Goal: Transaction & Acquisition: Purchase product/service

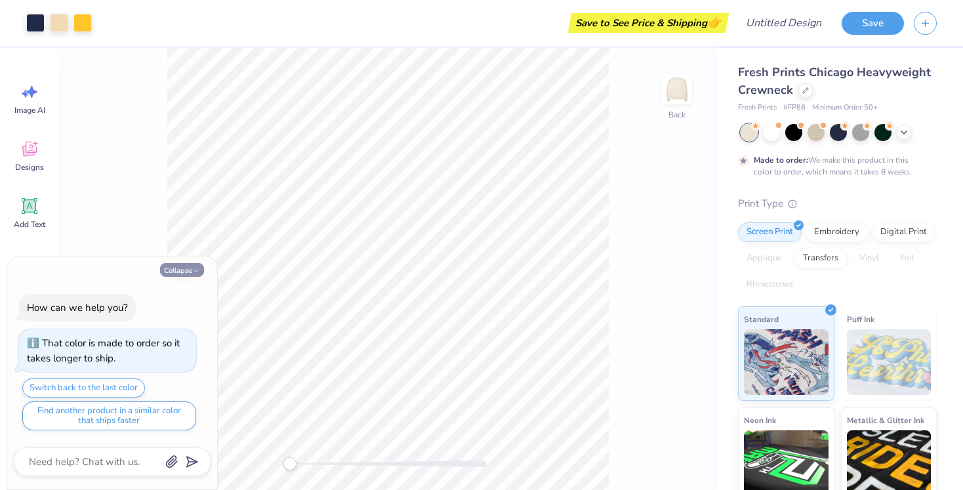
click at [169, 269] on button "Collapse" at bounding box center [182, 270] width 44 height 14
type textarea "x"
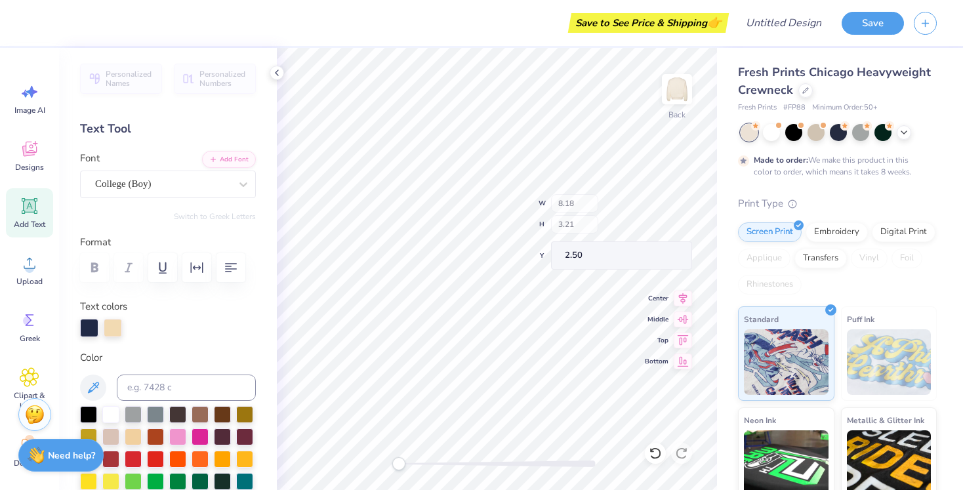
type input "1.59"
type input "4.25"
type input "3.01"
type input "8.18"
type input "3.21"
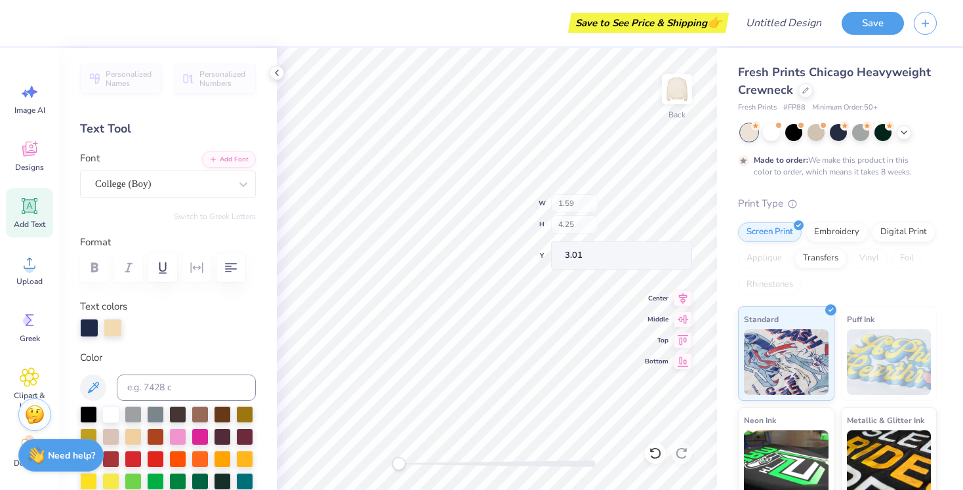
type input "2.50"
type input "1.59"
type input "4.25"
type input "3.01"
type textarea "W"
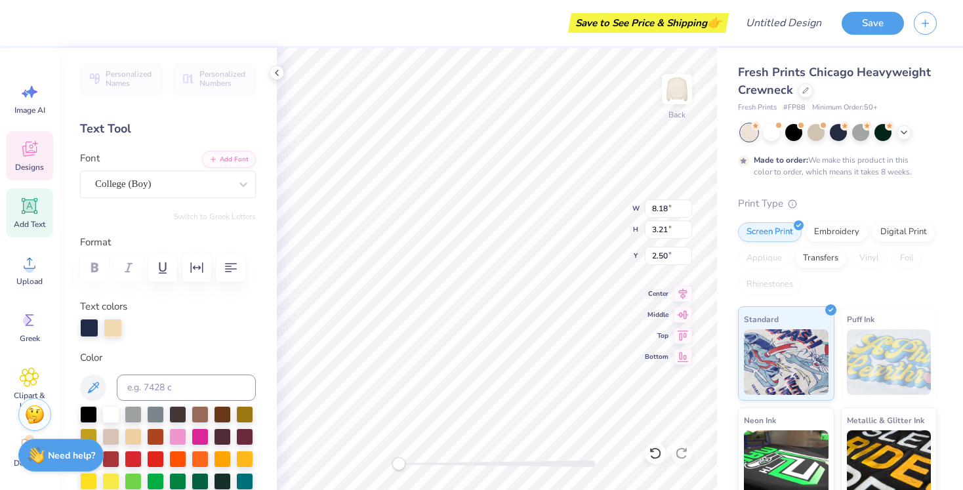
scroll to position [0, 2]
type textarea "alker Lan"
type input "1.55"
type input "4.29"
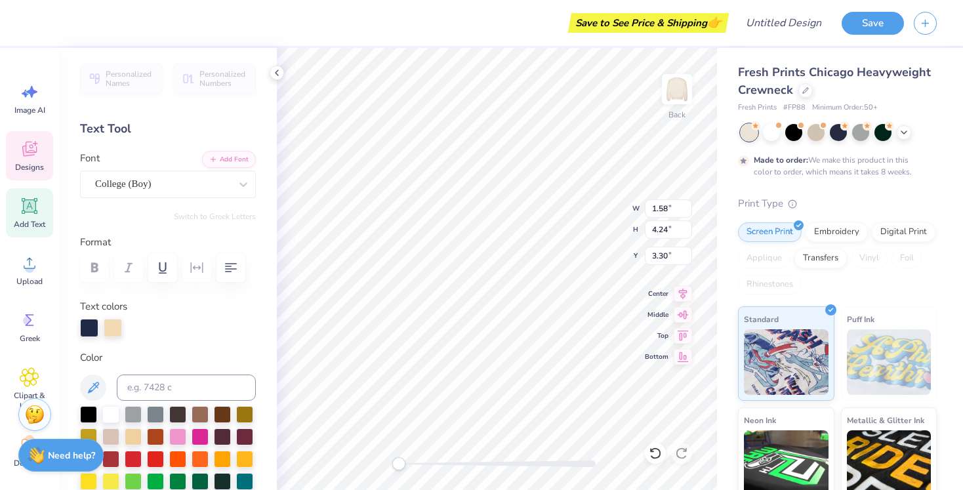
type input "3.00"
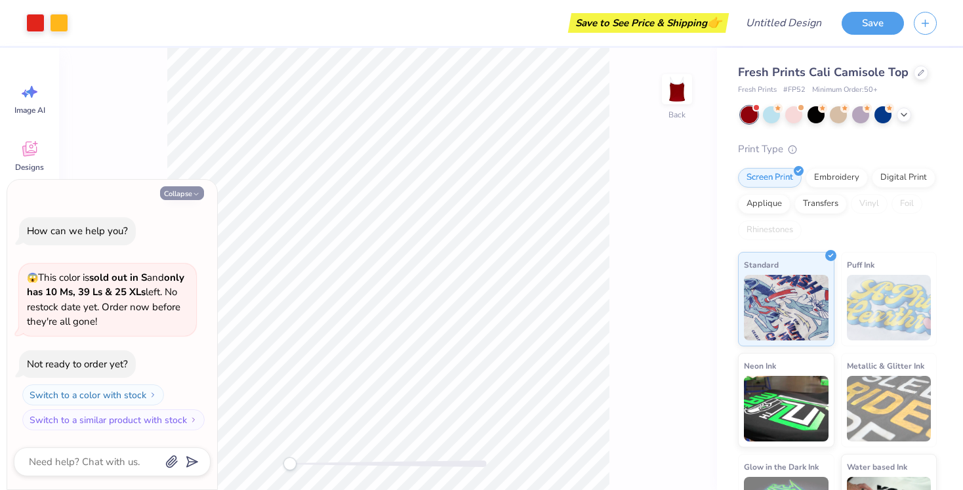
click at [185, 195] on button "Collapse" at bounding box center [182, 193] width 44 height 14
type textarea "x"
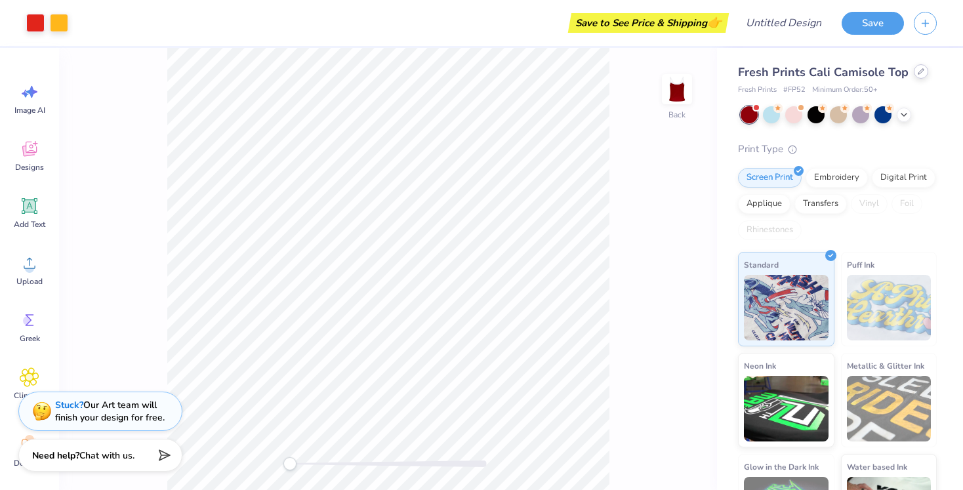
click at [914, 74] on div at bounding box center [921, 71] width 14 height 14
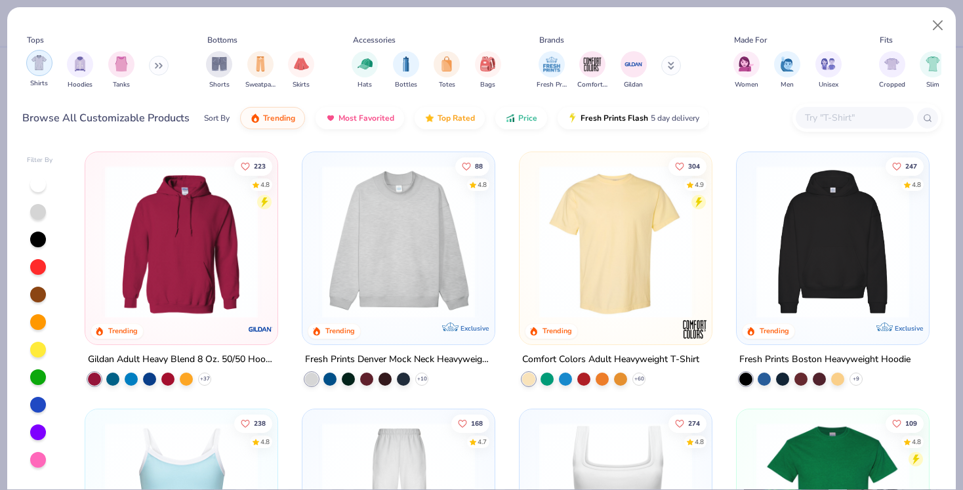
click at [29, 66] on div "filter for Shirts" at bounding box center [39, 63] width 26 height 26
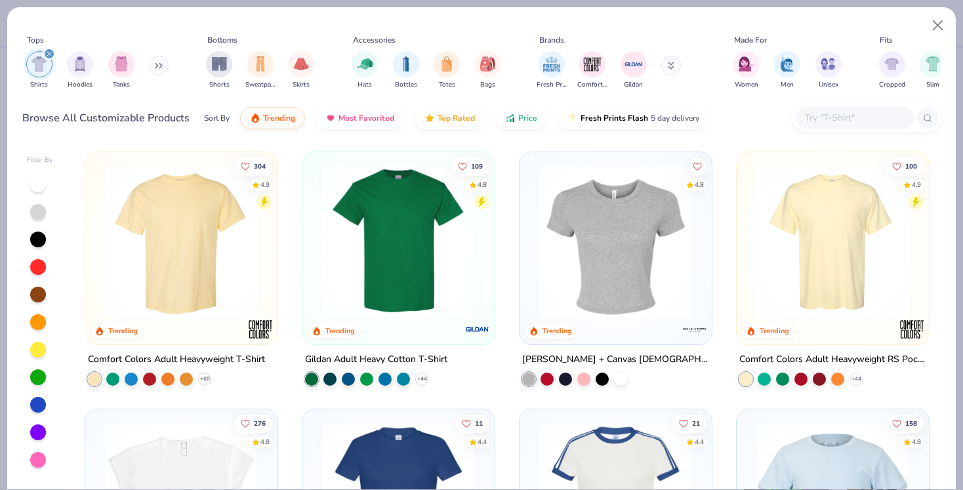
click at [194, 306] on img at bounding box center [181, 241] width 166 height 153
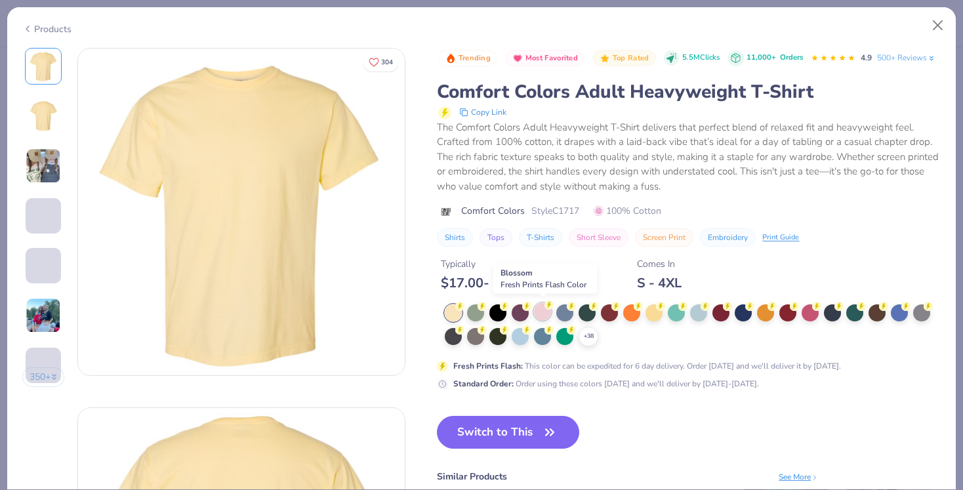
click at [544, 309] on div at bounding box center [542, 311] width 17 height 17
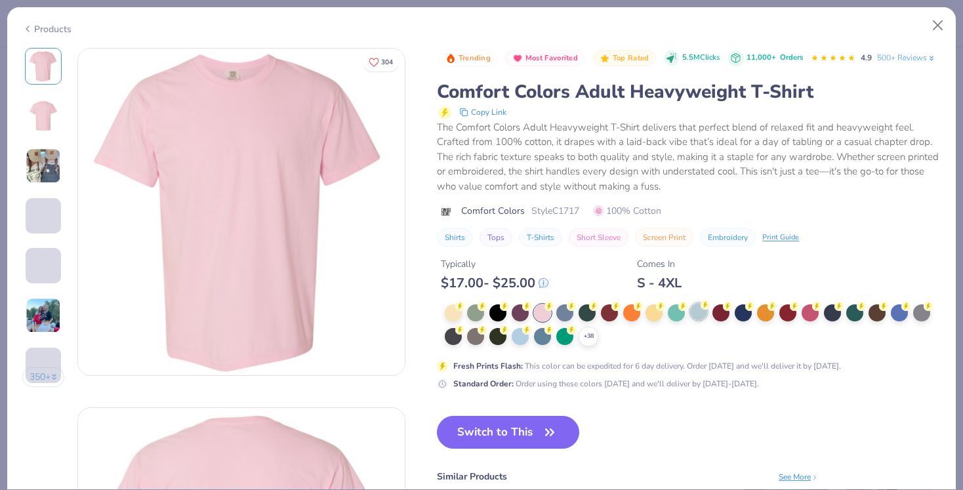
click at [693, 305] on div at bounding box center [698, 311] width 17 height 17
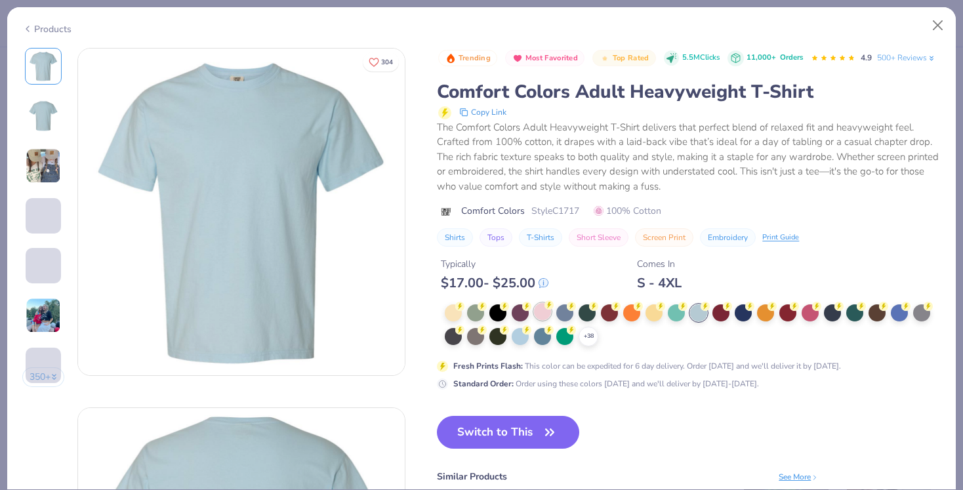
click at [538, 311] on div at bounding box center [542, 311] width 17 height 17
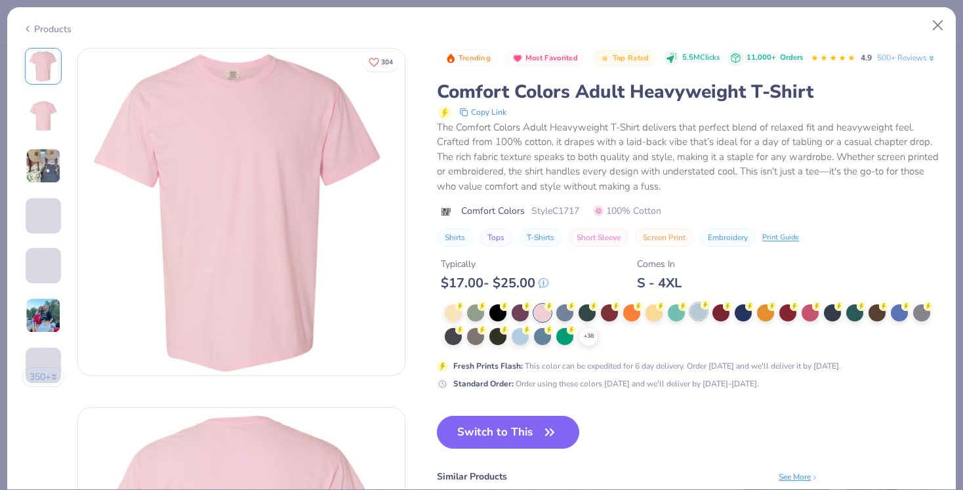
click at [703, 310] on div at bounding box center [698, 311] width 17 height 17
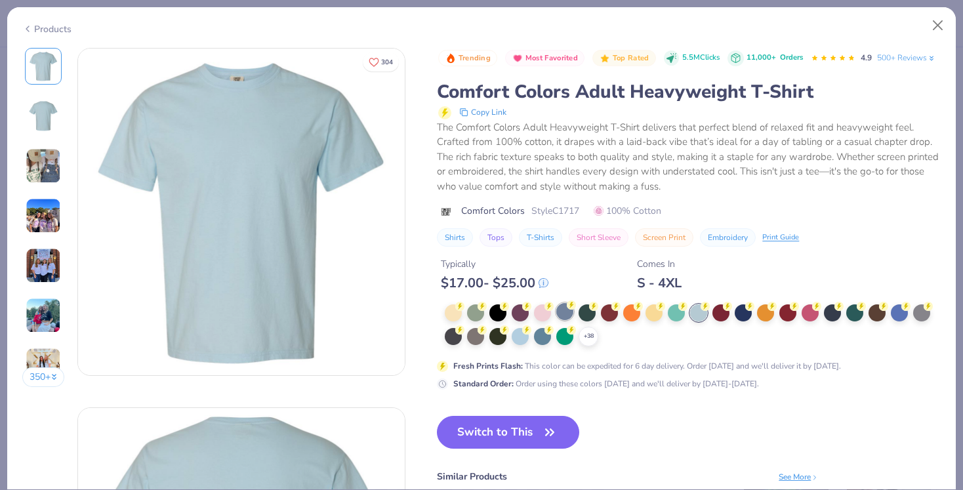
click at [572, 309] on div at bounding box center [564, 311] width 17 height 17
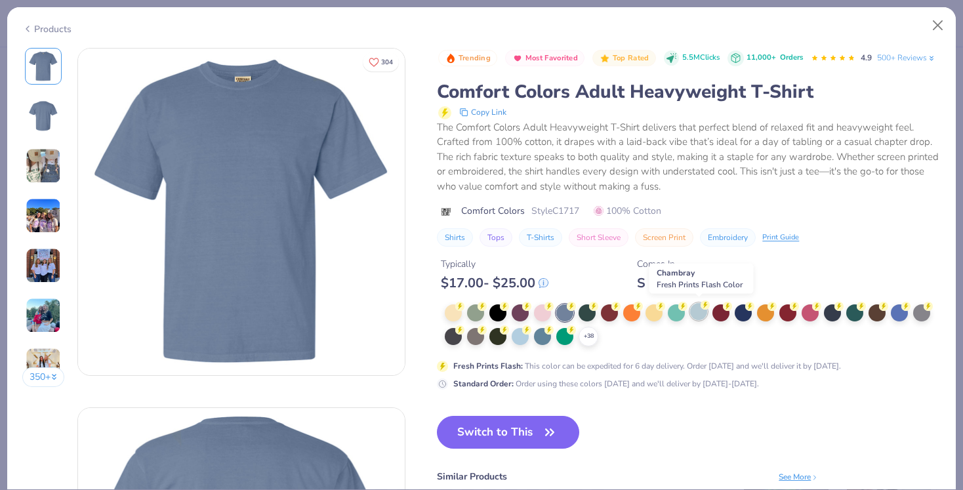
click at [698, 310] on div at bounding box center [698, 311] width 17 height 17
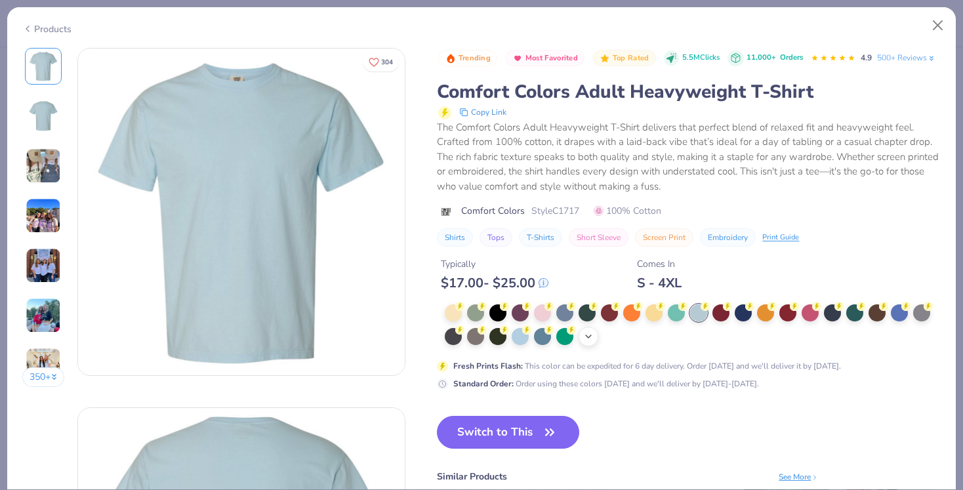
click at [591, 331] on icon at bounding box center [588, 336] width 10 height 10
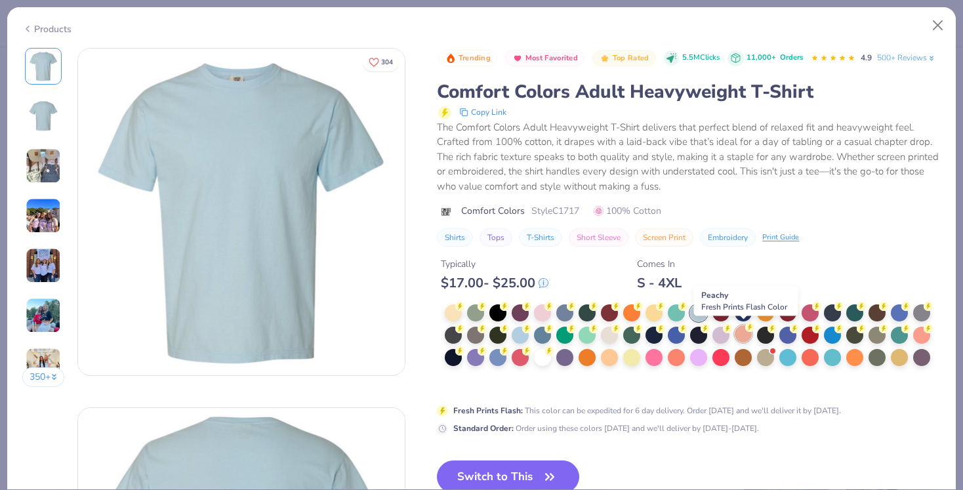
click at [743, 332] on div at bounding box center [743, 333] width 17 height 17
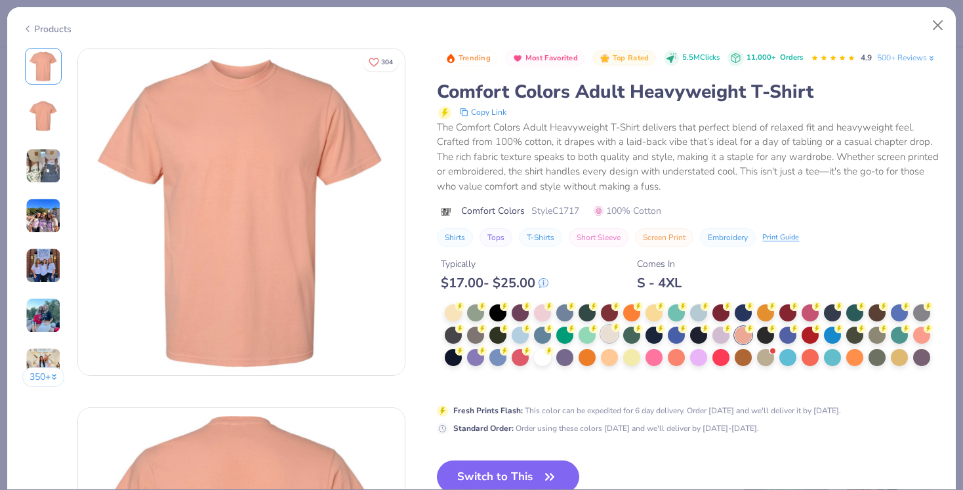
click at [612, 335] on div at bounding box center [609, 333] width 17 height 17
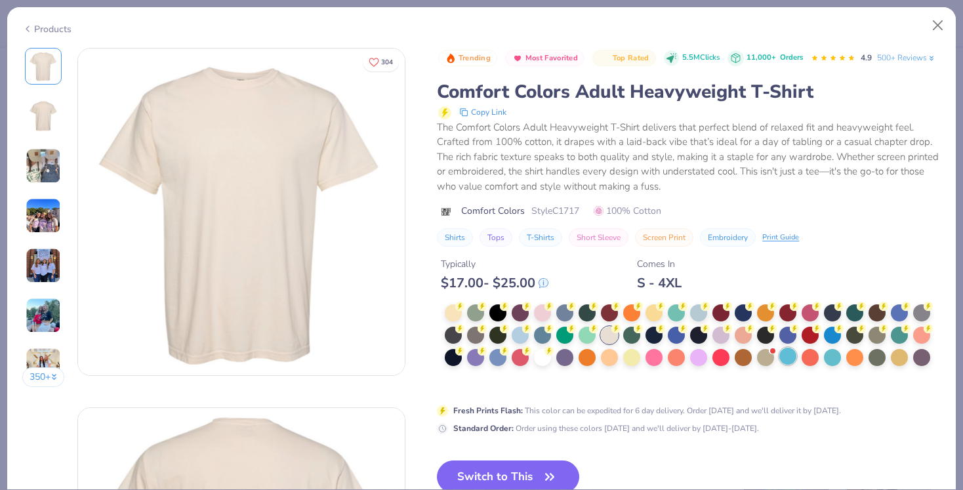
click at [785, 360] on div at bounding box center [788, 356] width 17 height 17
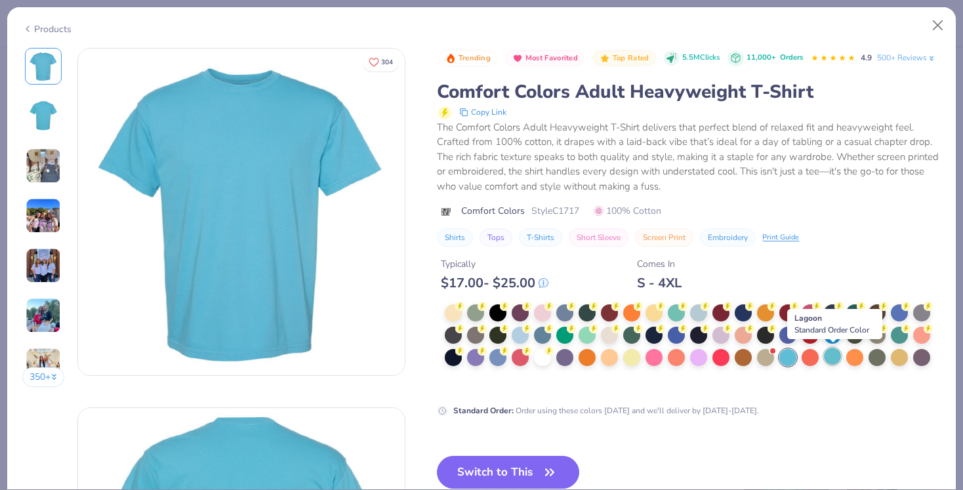
click at [833, 359] on div at bounding box center [832, 356] width 17 height 17
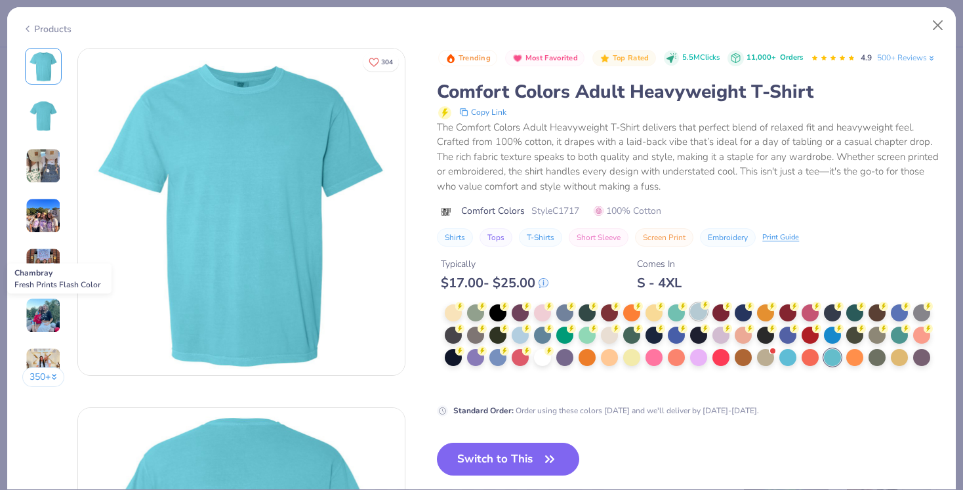
click at [699, 311] on div at bounding box center [698, 311] width 17 height 17
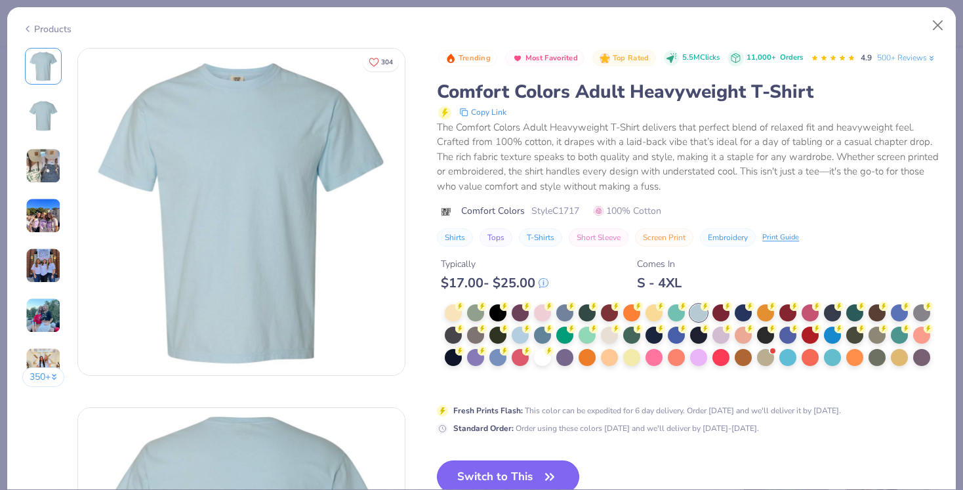
click at [531, 474] on button "Switch to This" at bounding box center [508, 477] width 142 height 33
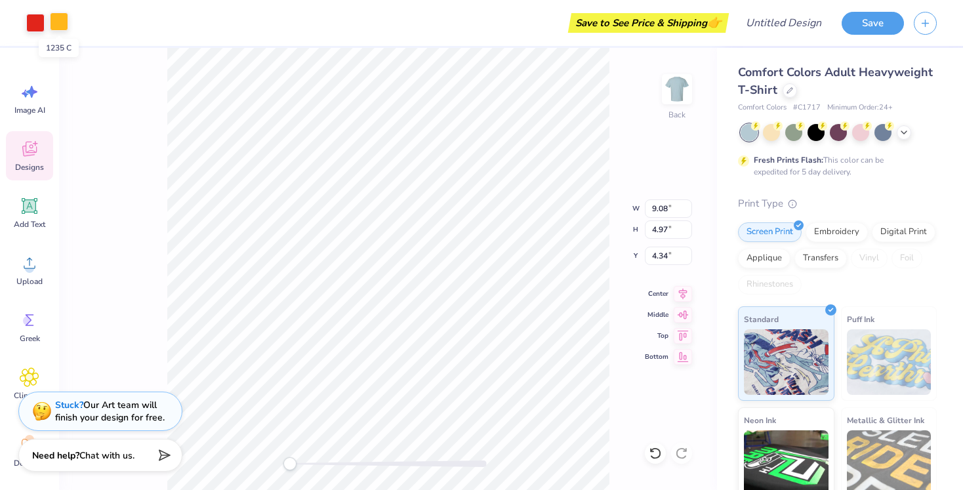
click at [60, 28] on div at bounding box center [59, 21] width 18 height 18
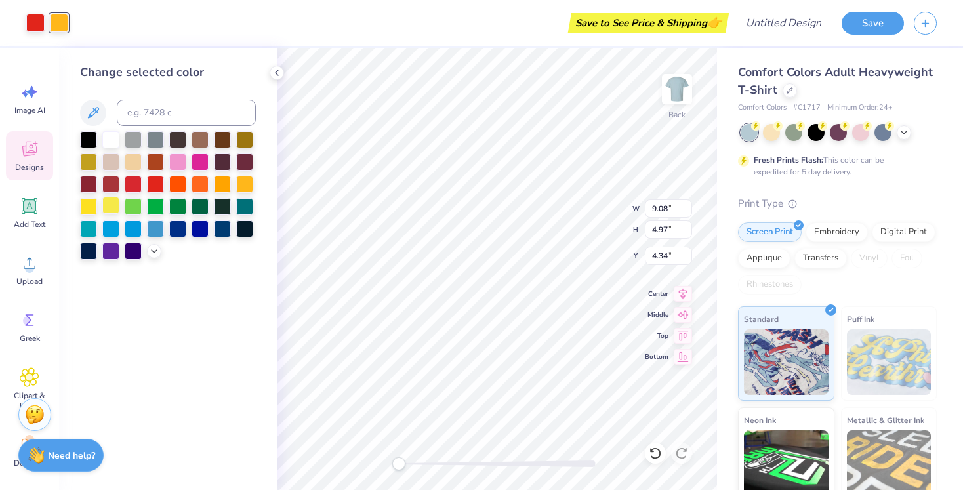
click at [115, 207] on div at bounding box center [110, 205] width 17 height 17
click at [91, 209] on div at bounding box center [88, 205] width 17 height 17
click at [217, 231] on div at bounding box center [222, 227] width 17 height 17
click at [31, 24] on div at bounding box center [35, 21] width 18 height 18
click at [107, 141] on div at bounding box center [110, 138] width 17 height 17
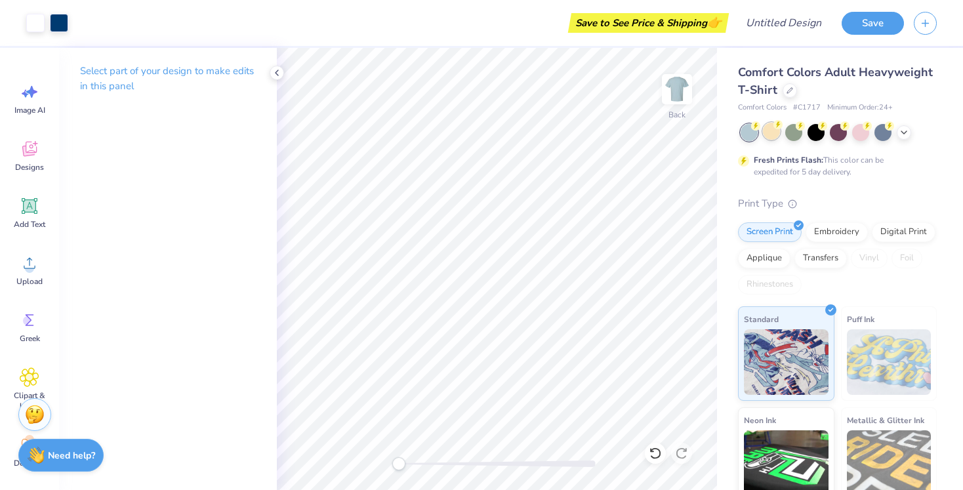
click at [763, 137] on div at bounding box center [771, 131] width 17 height 17
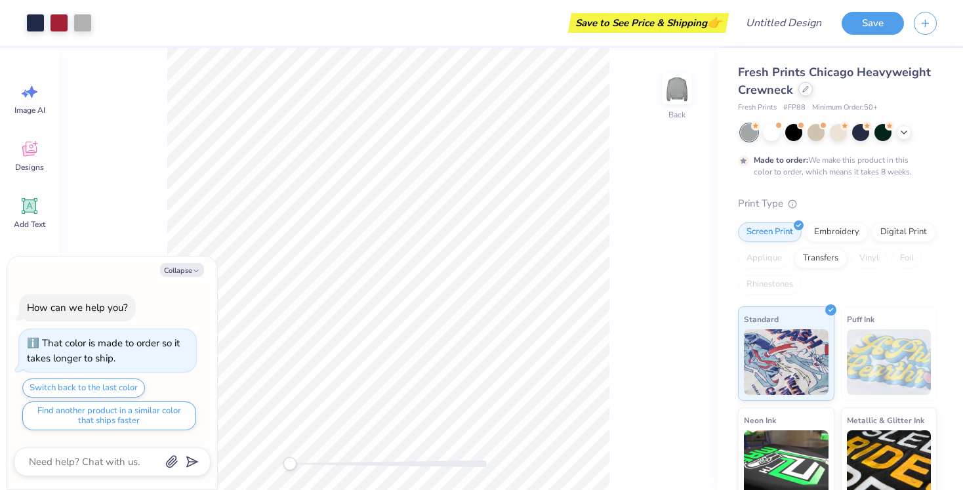
click at [801, 91] on div at bounding box center [806, 89] width 14 height 14
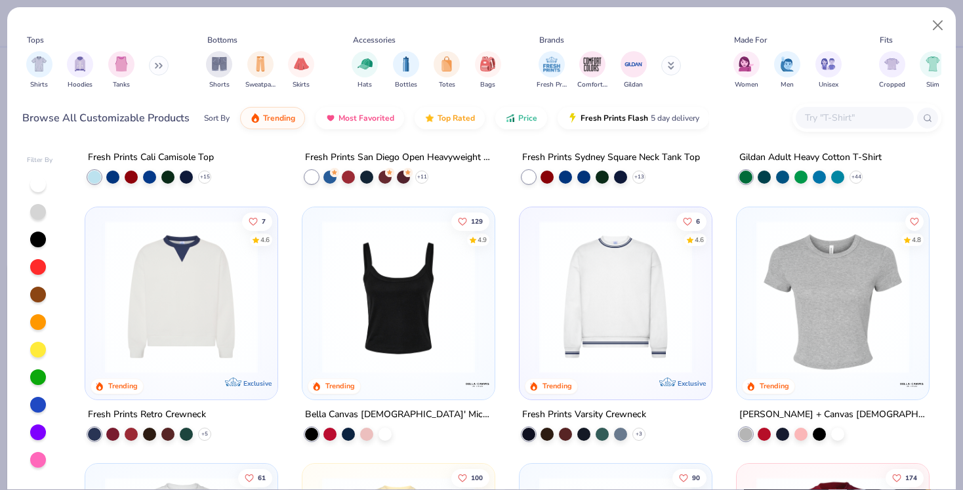
scroll to position [453, 0]
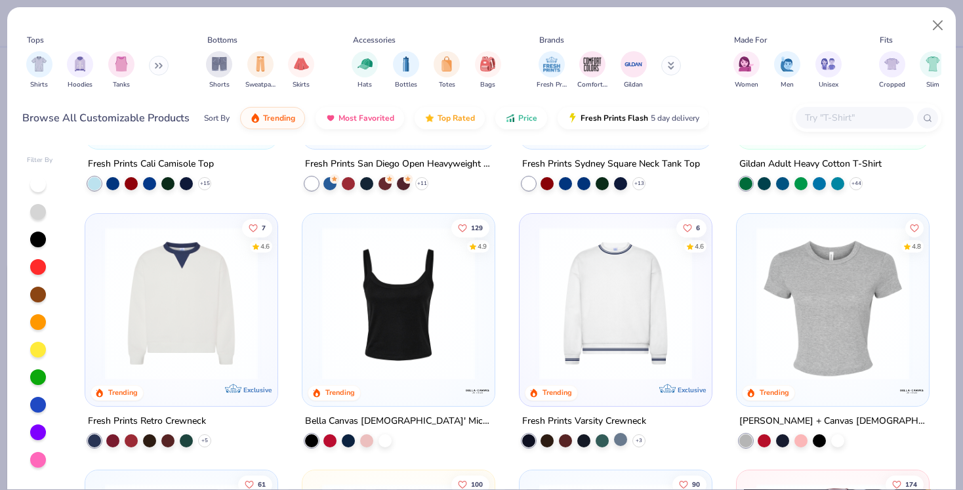
click at [620, 439] on div at bounding box center [620, 438] width 13 height 13
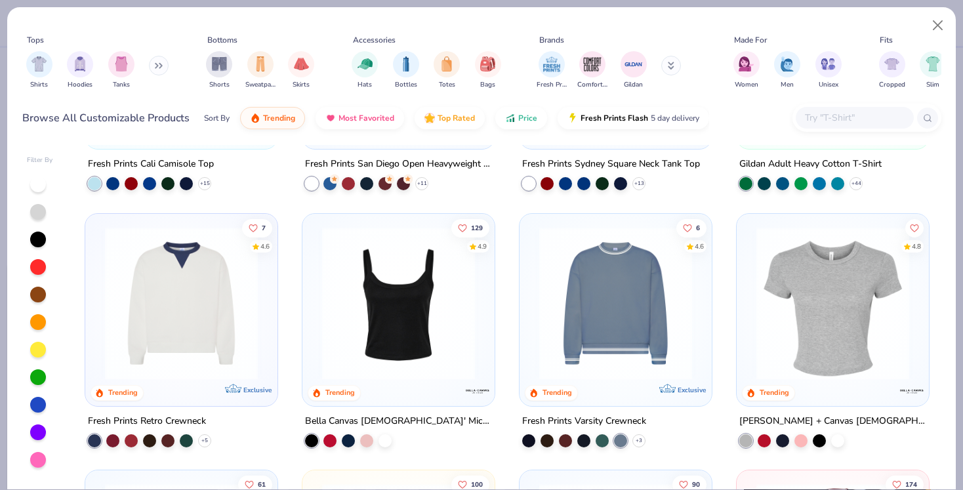
click at [625, 354] on img at bounding box center [616, 302] width 166 height 153
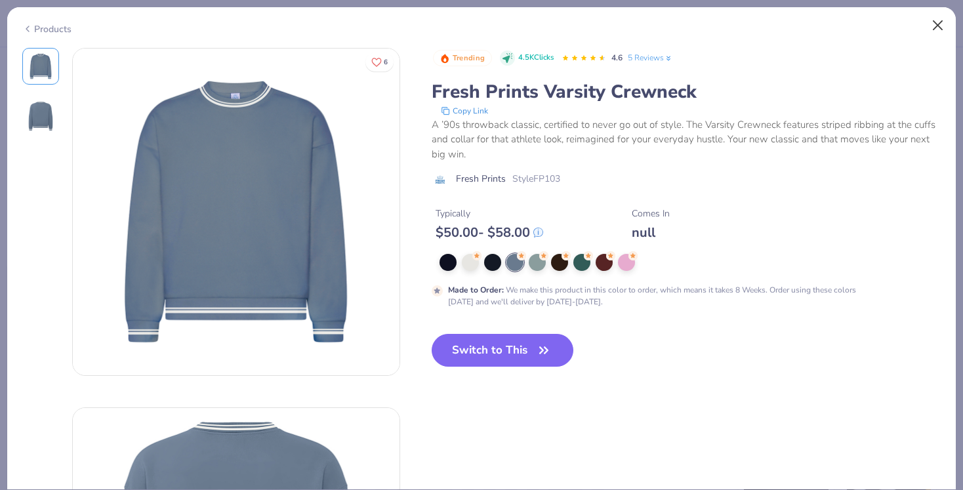
click at [933, 26] on button "Close" at bounding box center [938, 25] width 25 height 25
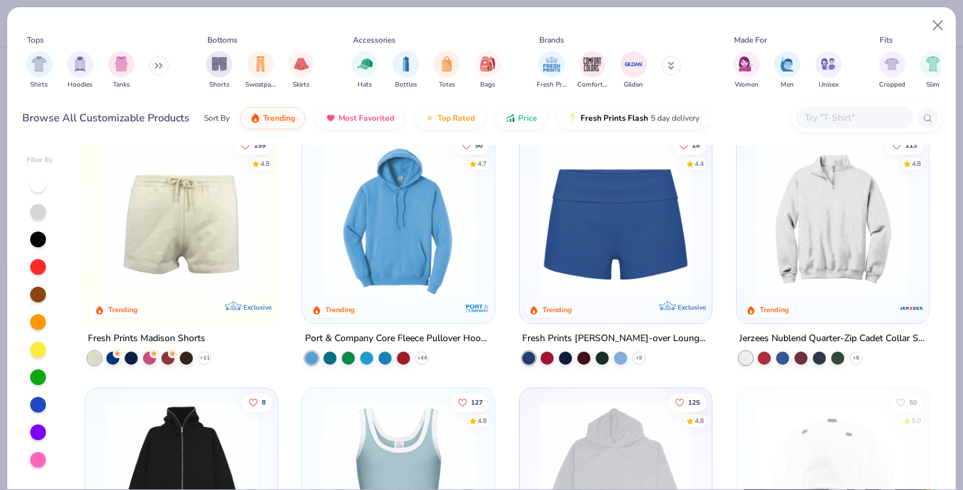
scroll to position [1047, 0]
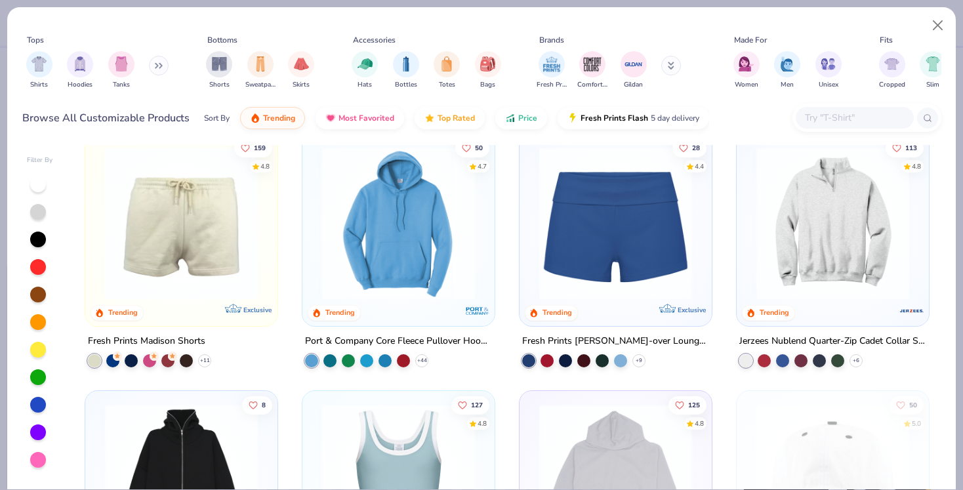
click at [154, 68] on button at bounding box center [159, 66] width 20 height 20
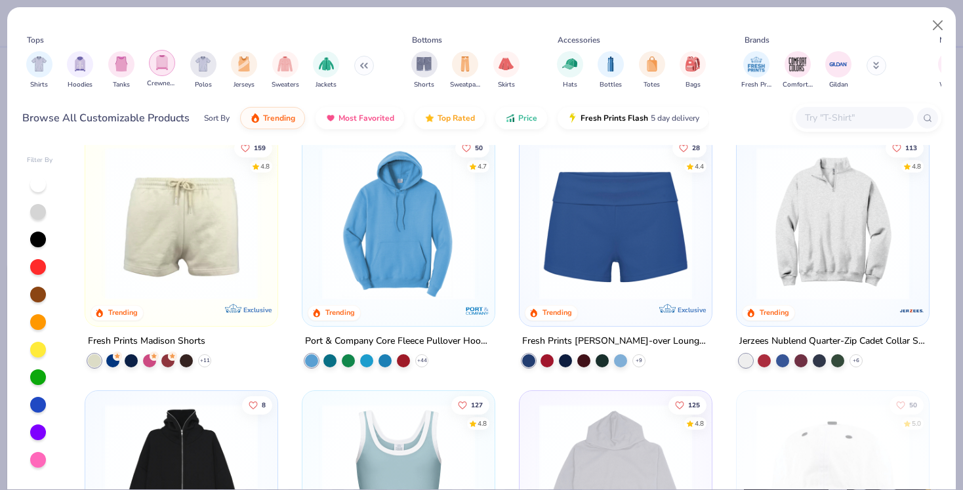
click at [171, 58] on div "filter for Crewnecks" at bounding box center [162, 63] width 26 height 26
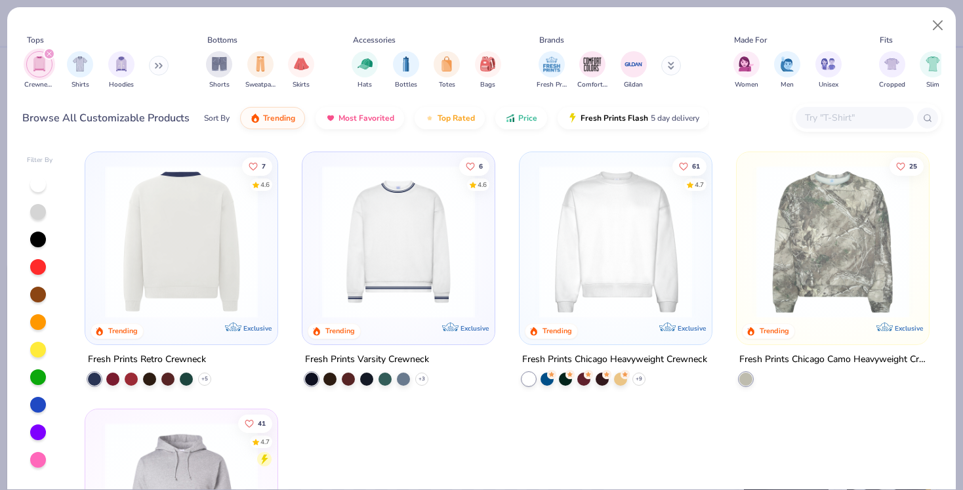
click at [189, 252] on img at bounding box center [181, 241] width 166 height 153
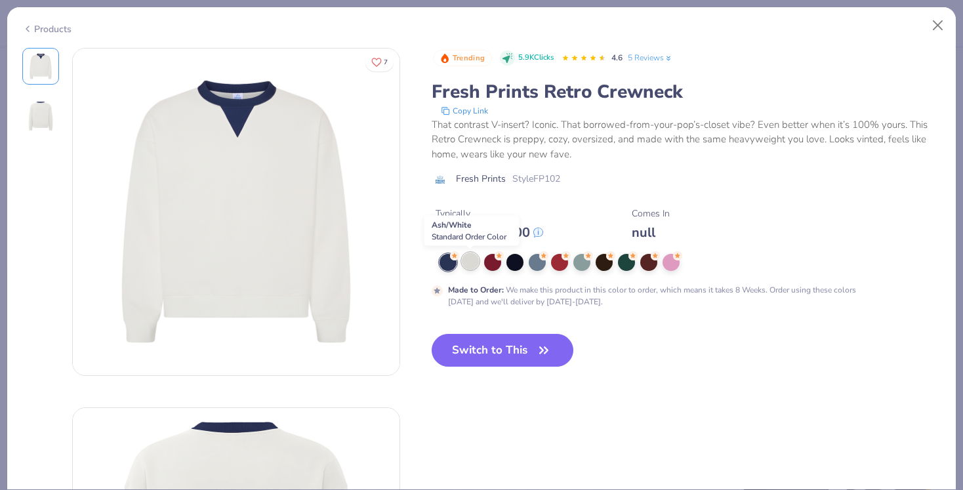
click at [470, 266] on div at bounding box center [470, 261] width 17 height 17
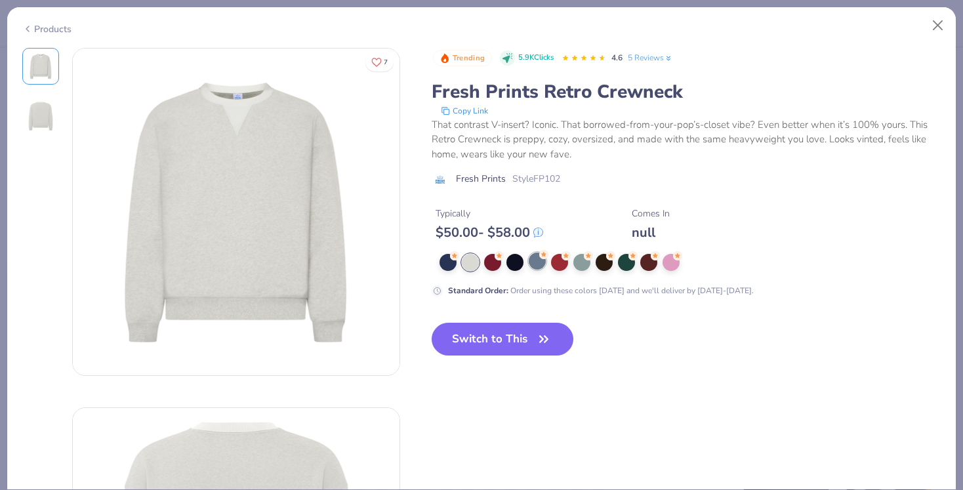
click at [546, 266] on div at bounding box center [537, 261] width 17 height 17
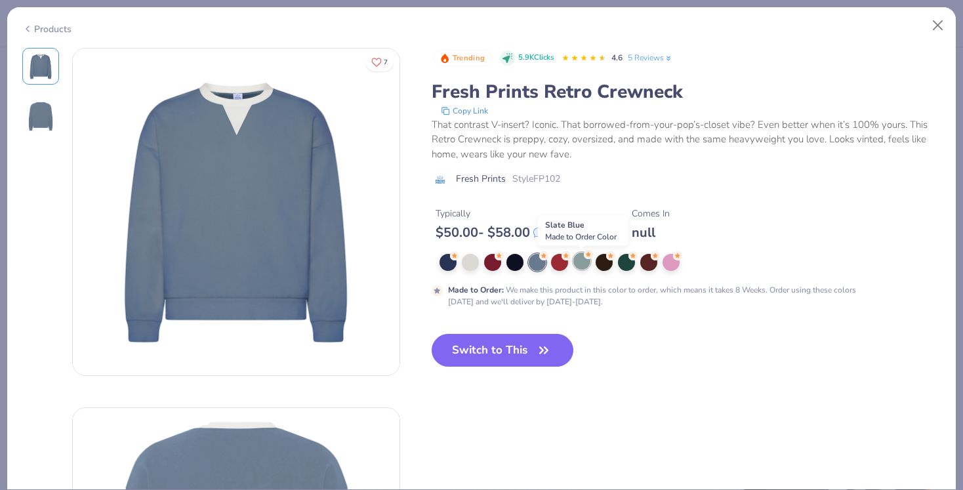
click at [581, 267] on div at bounding box center [581, 261] width 17 height 17
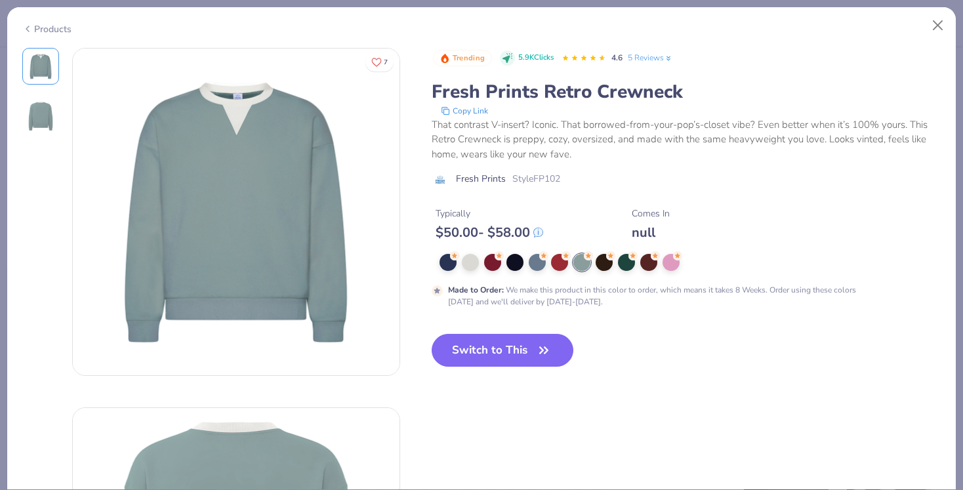
click at [28, 28] on polyline at bounding box center [27, 28] width 3 height 5
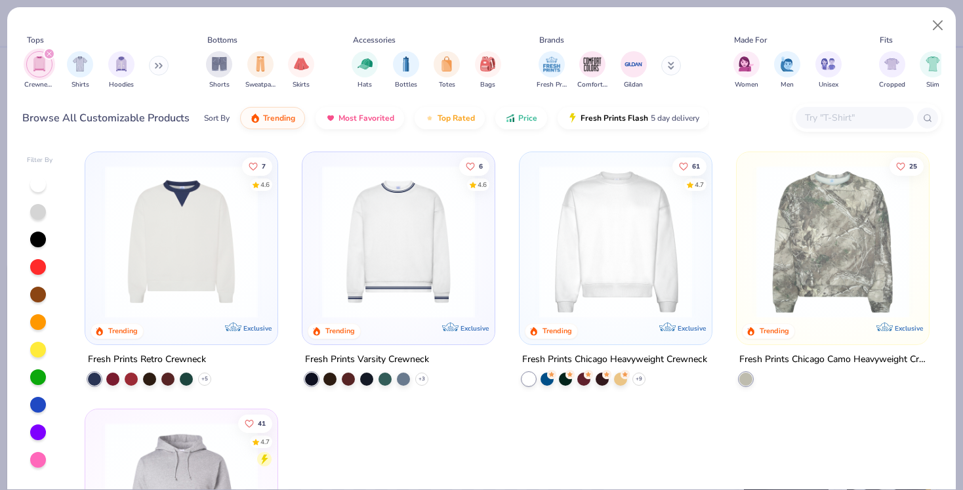
click at [50, 54] on icon "filter for Crewnecks" at bounding box center [49, 53] width 5 height 5
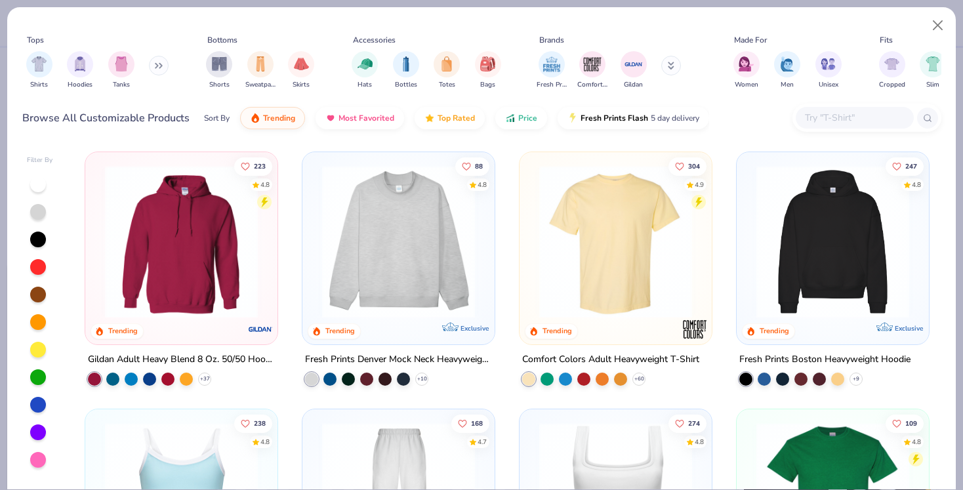
click at [157, 73] on button at bounding box center [159, 66] width 20 height 20
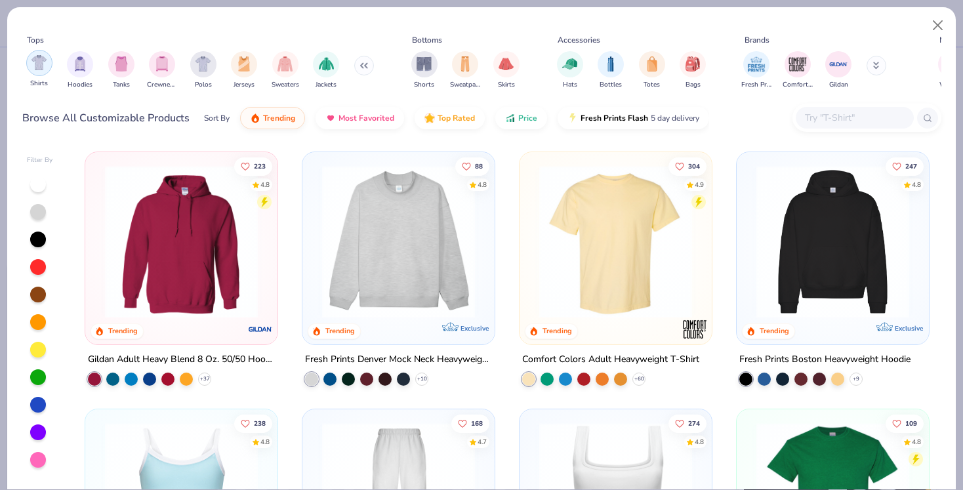
click at [42, 64] on img "filter for Shirts" at bounding box center [38, 62] width 15 height 15
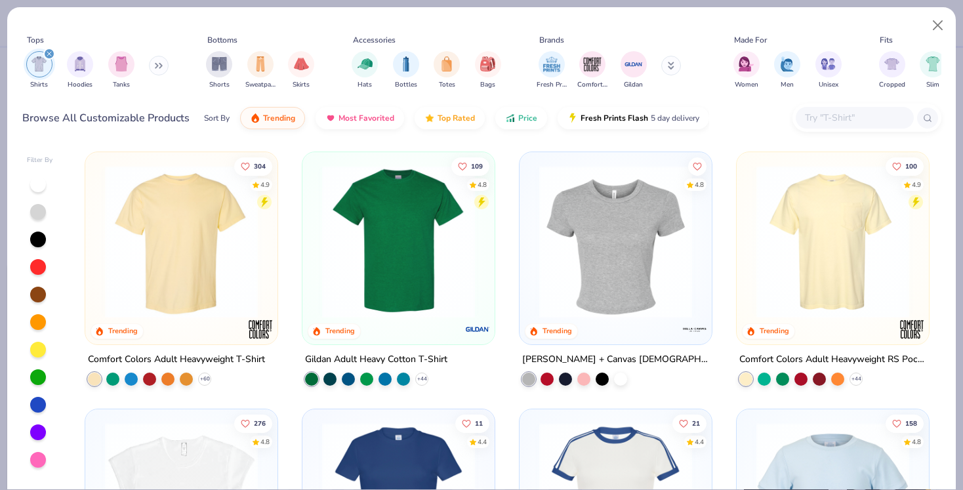
click at [175, 232] on img at bounding box center [181, 241] width 166 height 153
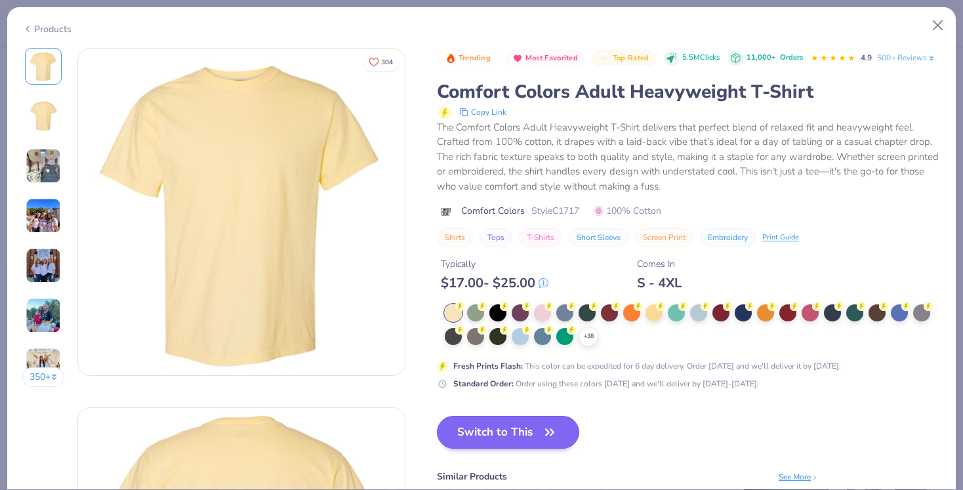
click at [511, 428] on button "Switch to This" at bounding box center [508, 432] width 142 height 33
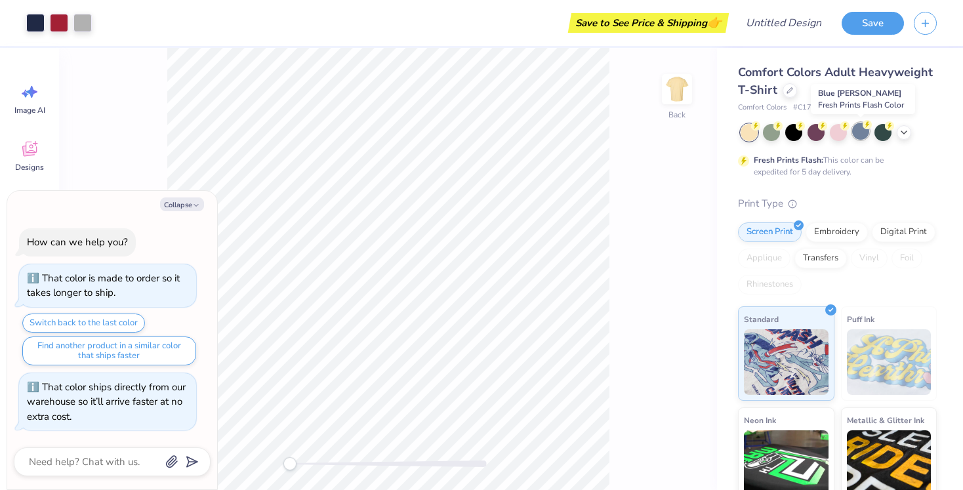
click at [860, 136] on div at bounding box center [860, 131] width 17 height 17
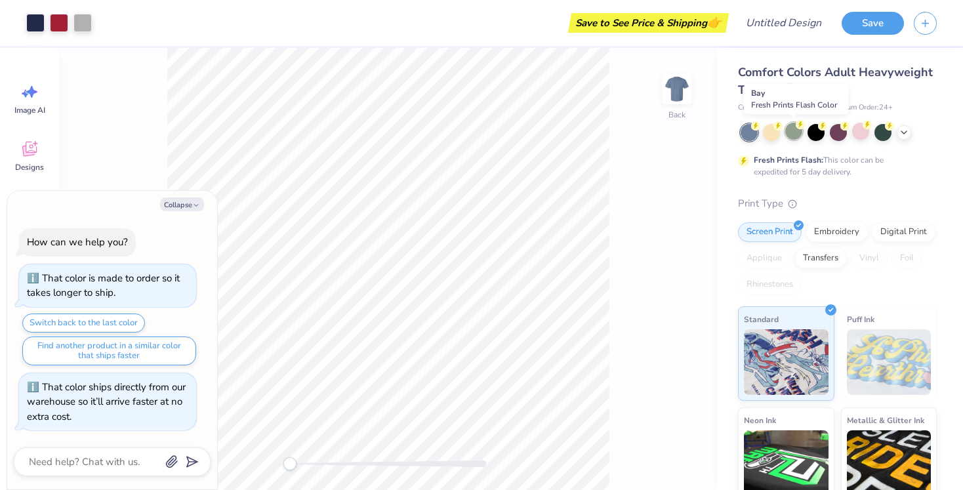
click at [791, 132] on div at bounding box center [793, 131] width 17 height 17
click at [907, 132] on icon at bounding box center [904, 131] width 10 height 10
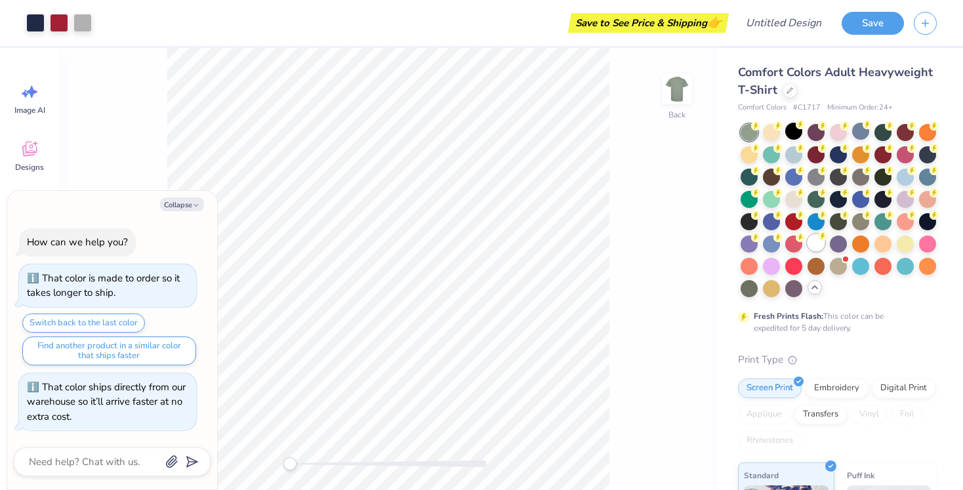
click at [821, 246] on div at bounding box center [816, 242] width 17 height 17
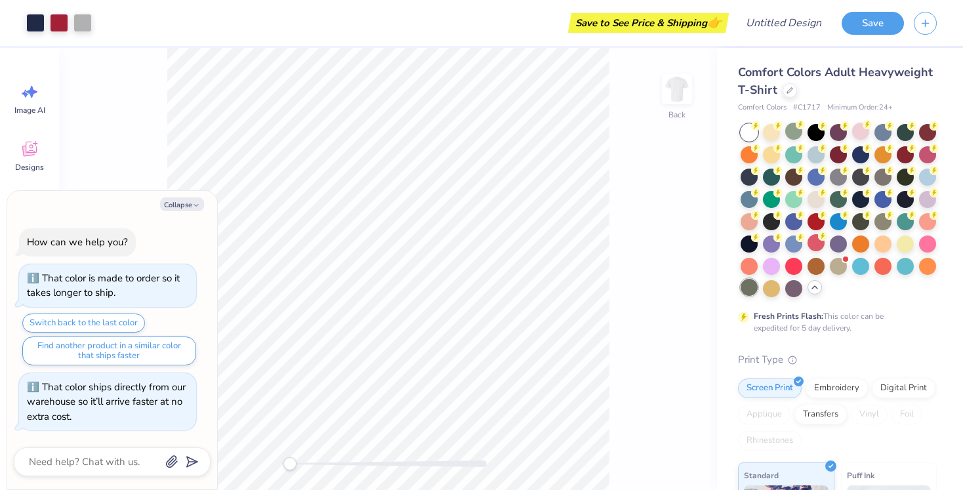
click at [757, 291] on div at bounding box center [749, 287] width 17 height 17
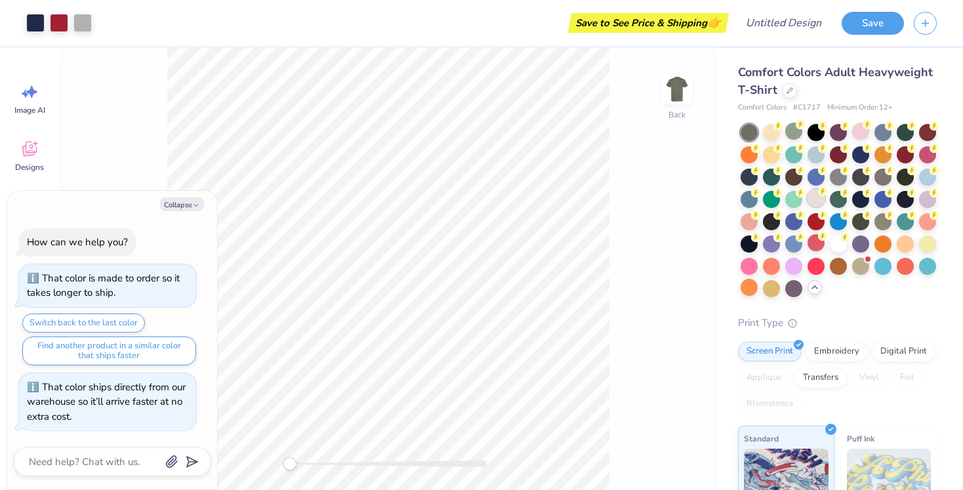
click at [809, 199] on div at bounding box center [816, 198] width 17 height 17
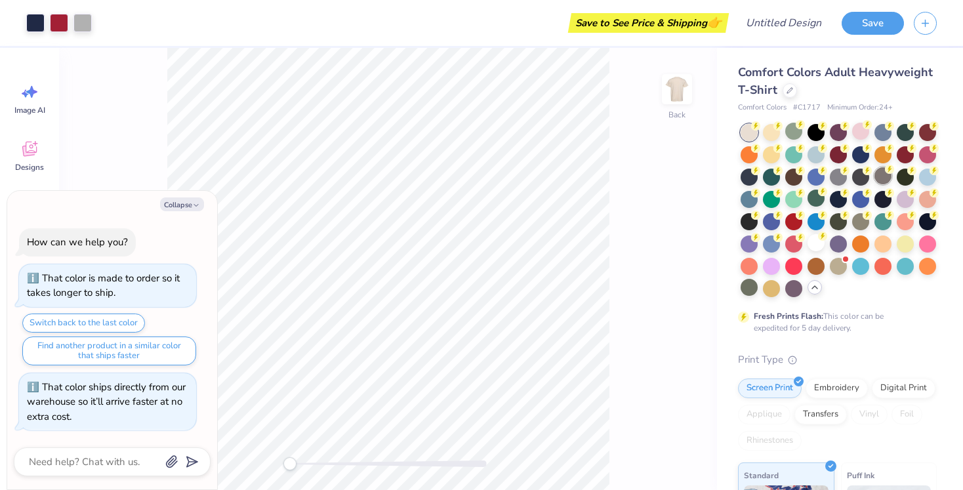
click at [884, 175] on div at bounding box center [883, 175] width 17 height 17
click at [799, 203] on div at bounding box center [793, 198] width 17 height 17
click at [194, 215] on div "Collapse How can we help you? That color is made to order so it takes longer to…" at bounding box center [112, 340] width 210 height 299
click at [192, 206] on icon "button" at bounding box center [196, 205] width 8 height 8
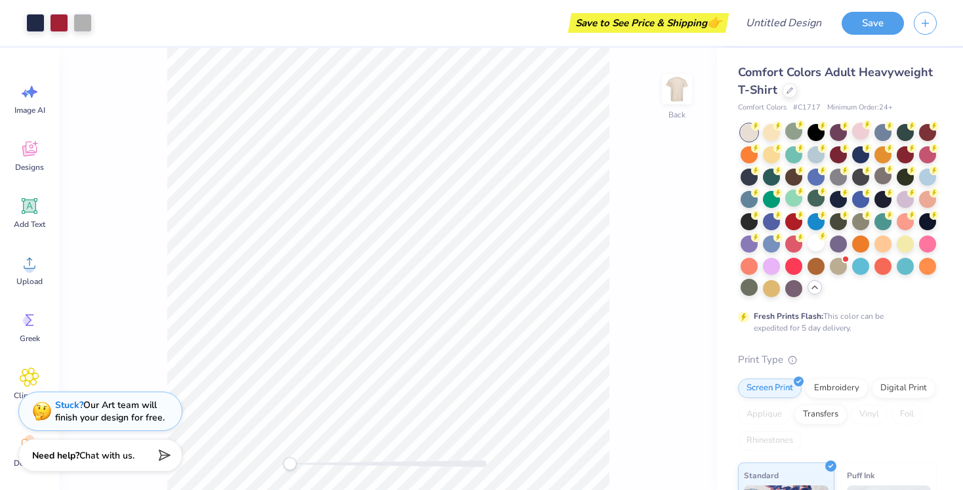
type textarea "x"
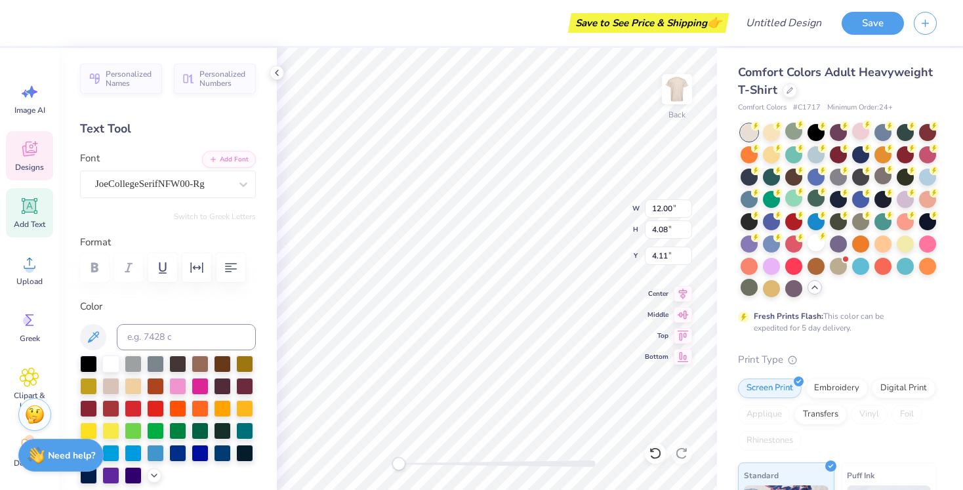
scroll to position [0, 1]
type textarea "[PERSON_NAME]"
